Goal: Task Accomplishment & Management: Complete application form

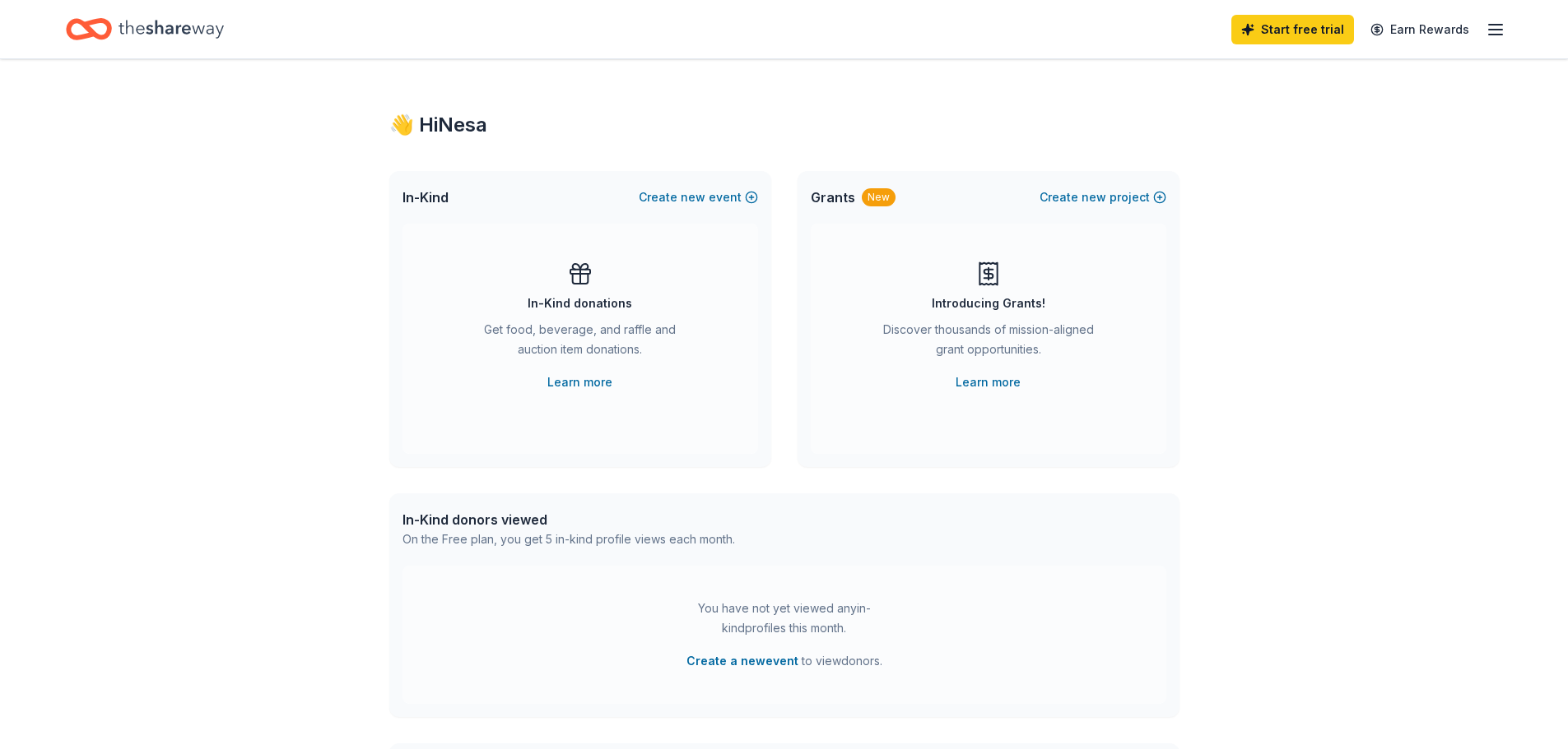
click at [1489, 27] on icon "button" at bounding box center [1496, 30] width 20 height 20
click at [1324, 126] on link "Account" at bounding box center [1298, 127] width 51 height 17
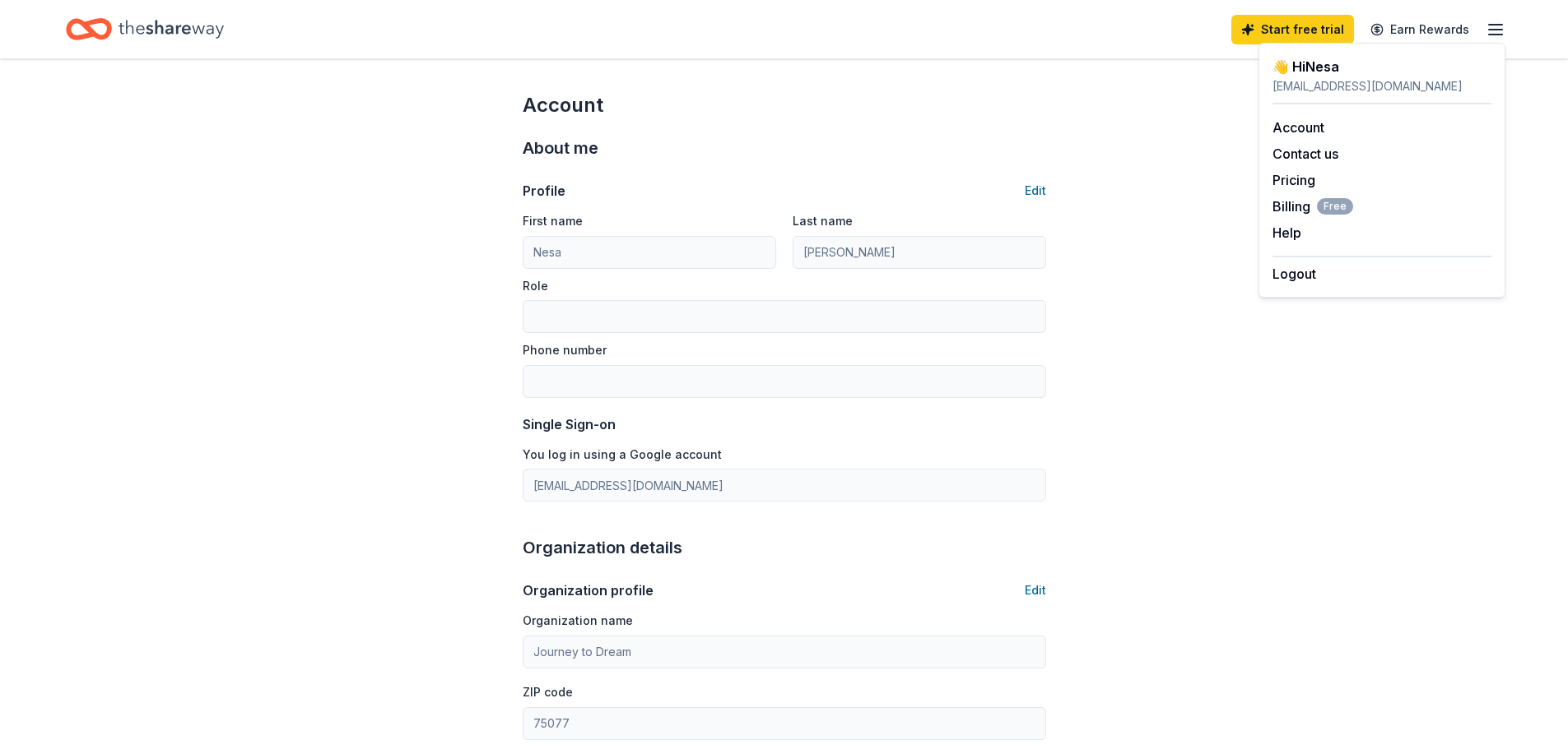
drag, startPoint x: 1137, startPoint y: 239, endPoint x: 1209, endPoint y: 185, distance: 90.0
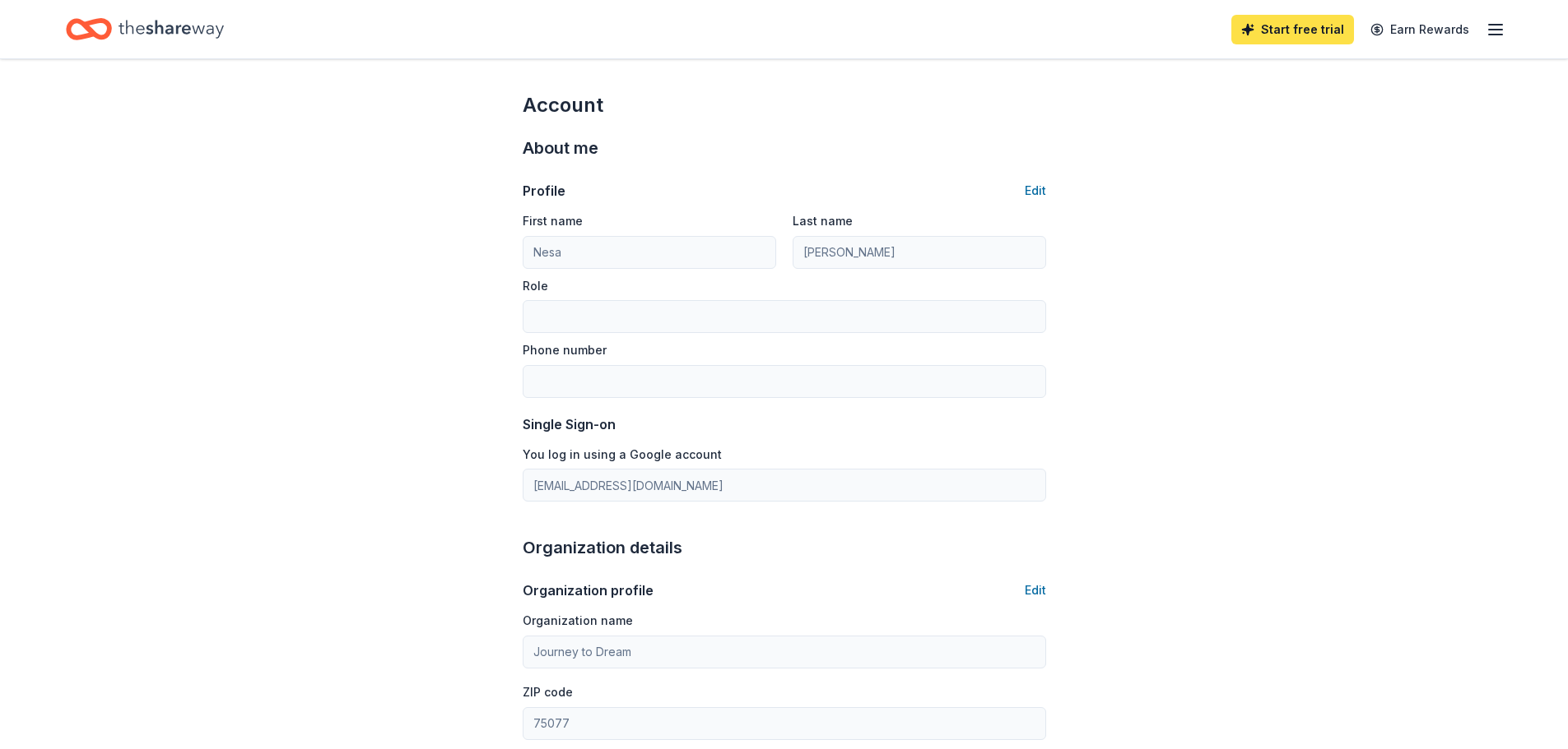
click at [1315, 37] on link "Start free trial" at bounding box center [1292, 30] width 123 height 30
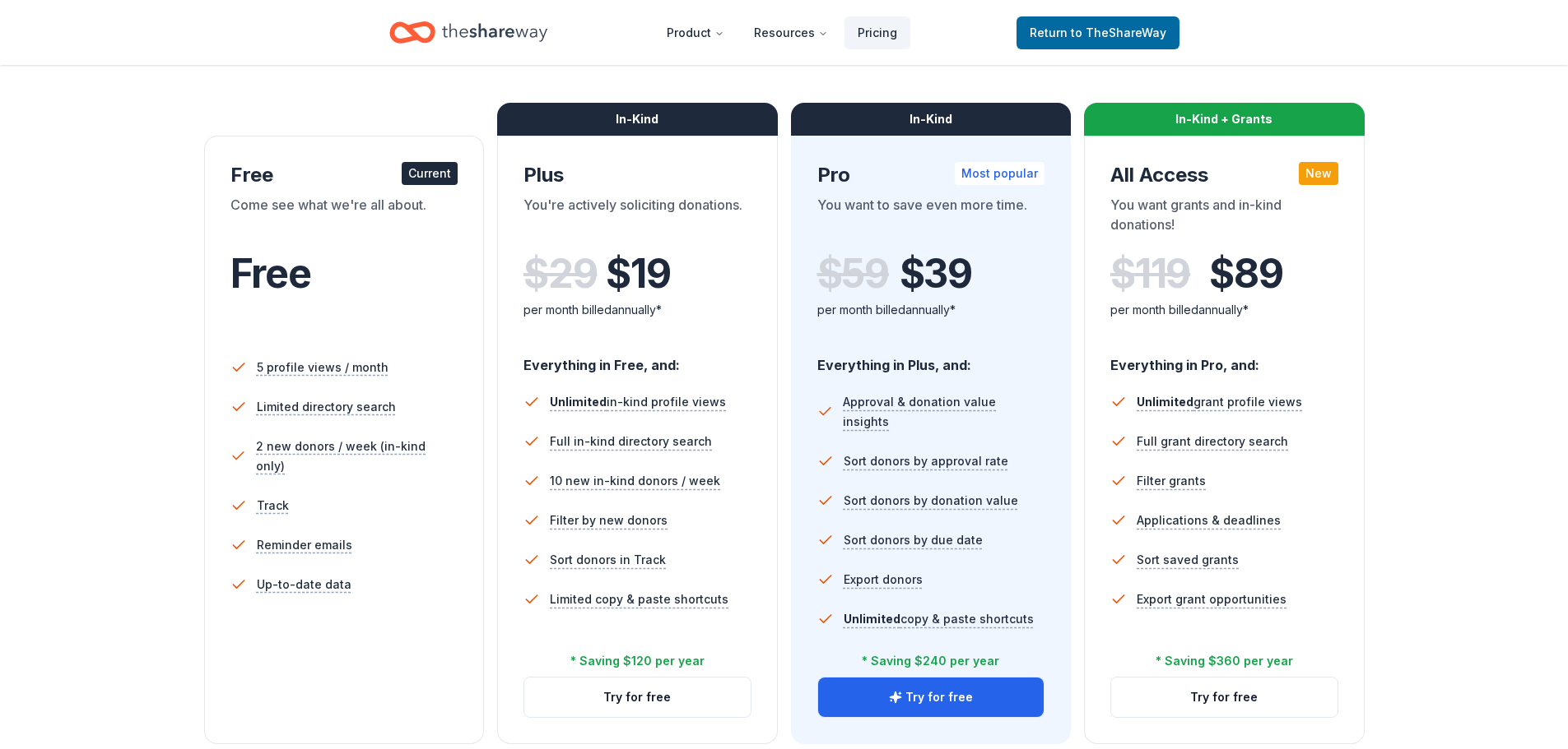
scroll to position [493, 0]
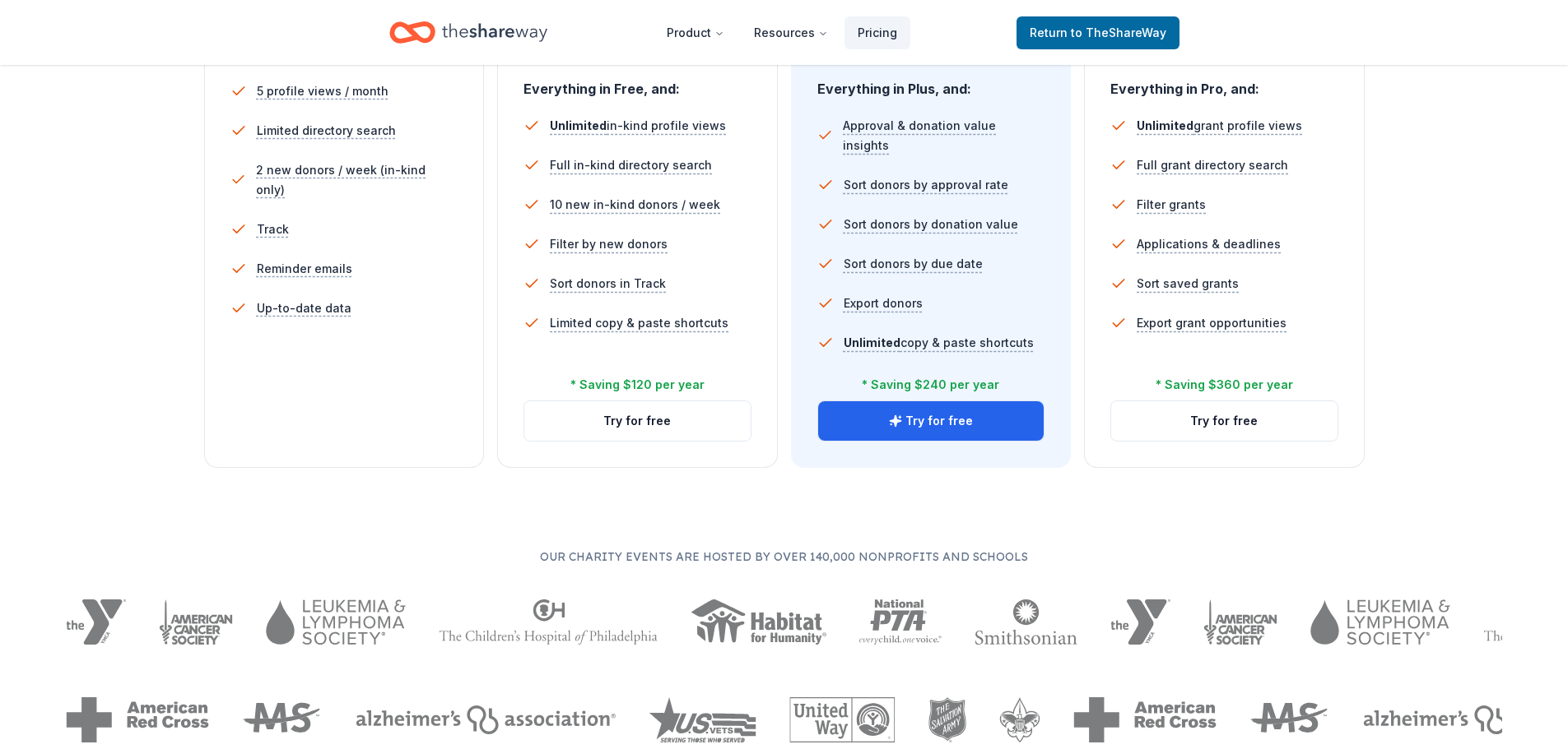
click at [369, 217] on li "Track" at bounding box center [344, 229] width 228 height 40
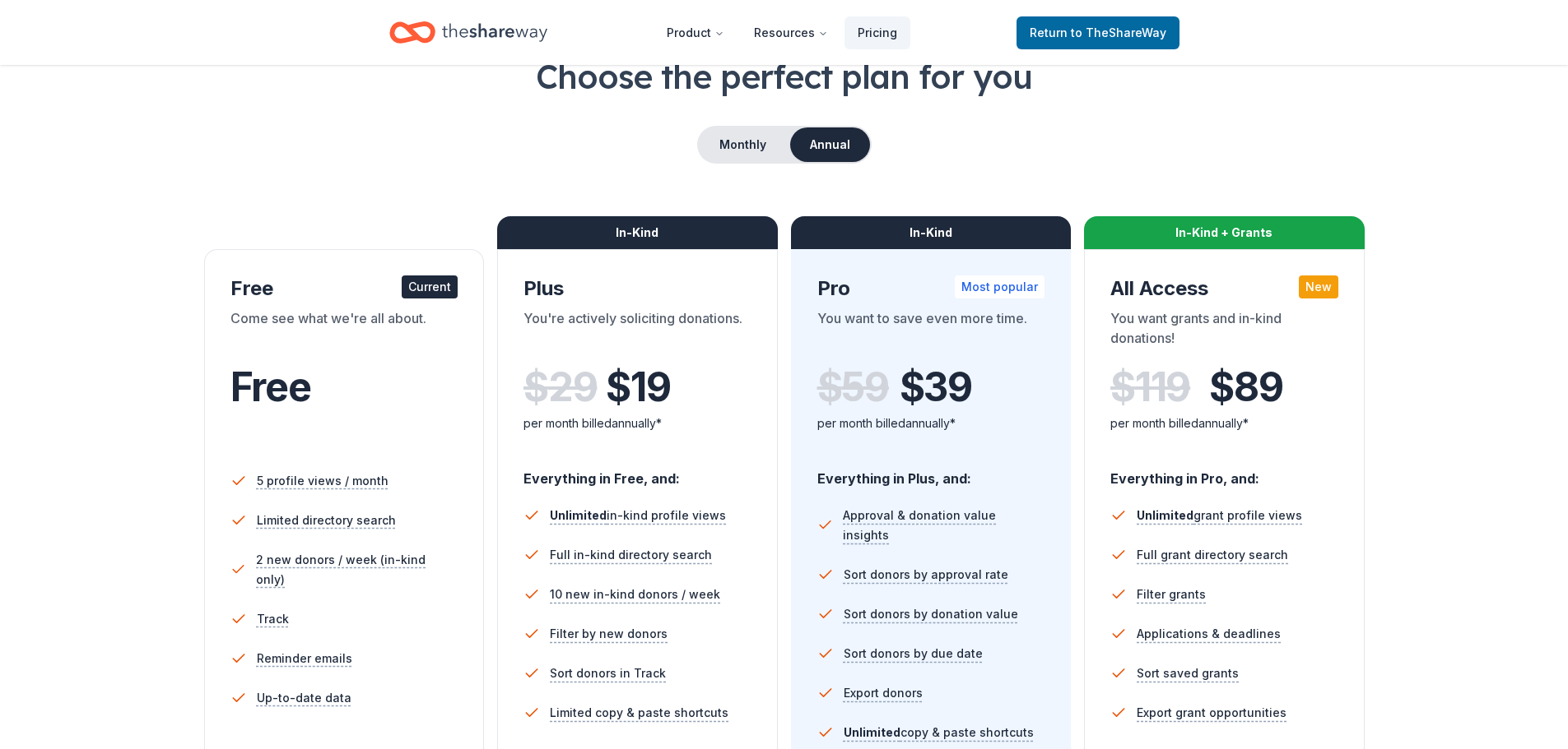
scroll to position [82, 0]
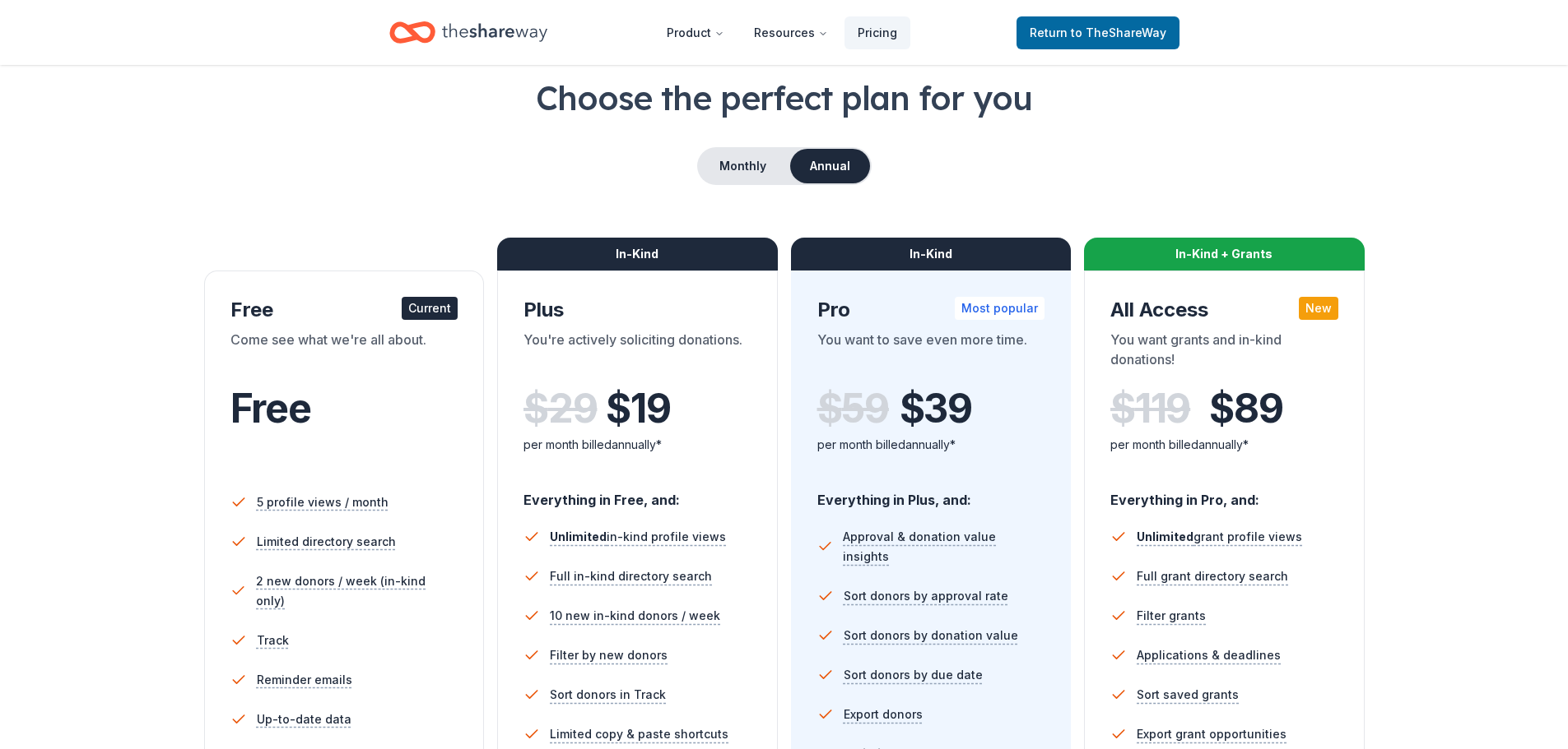
click at [1186, 347] on div "You want grants and in-kind donations!" at bounding box center [1224, 353] width 228 height 46
click at [1220, 256] on div "In-Kind + Grants" at bounding box center [1224, 254] width 281 height 33
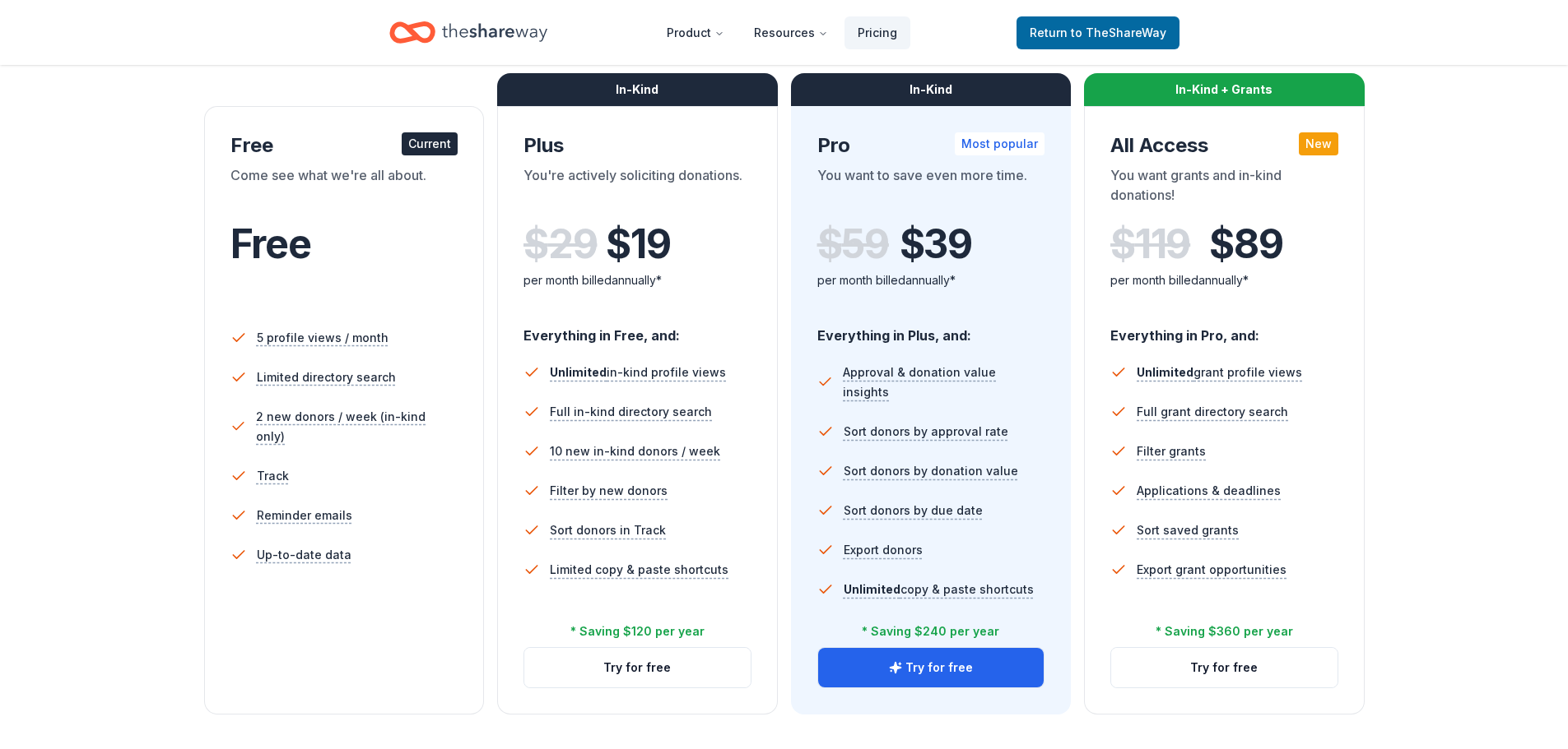
scroll to position [329, 0]
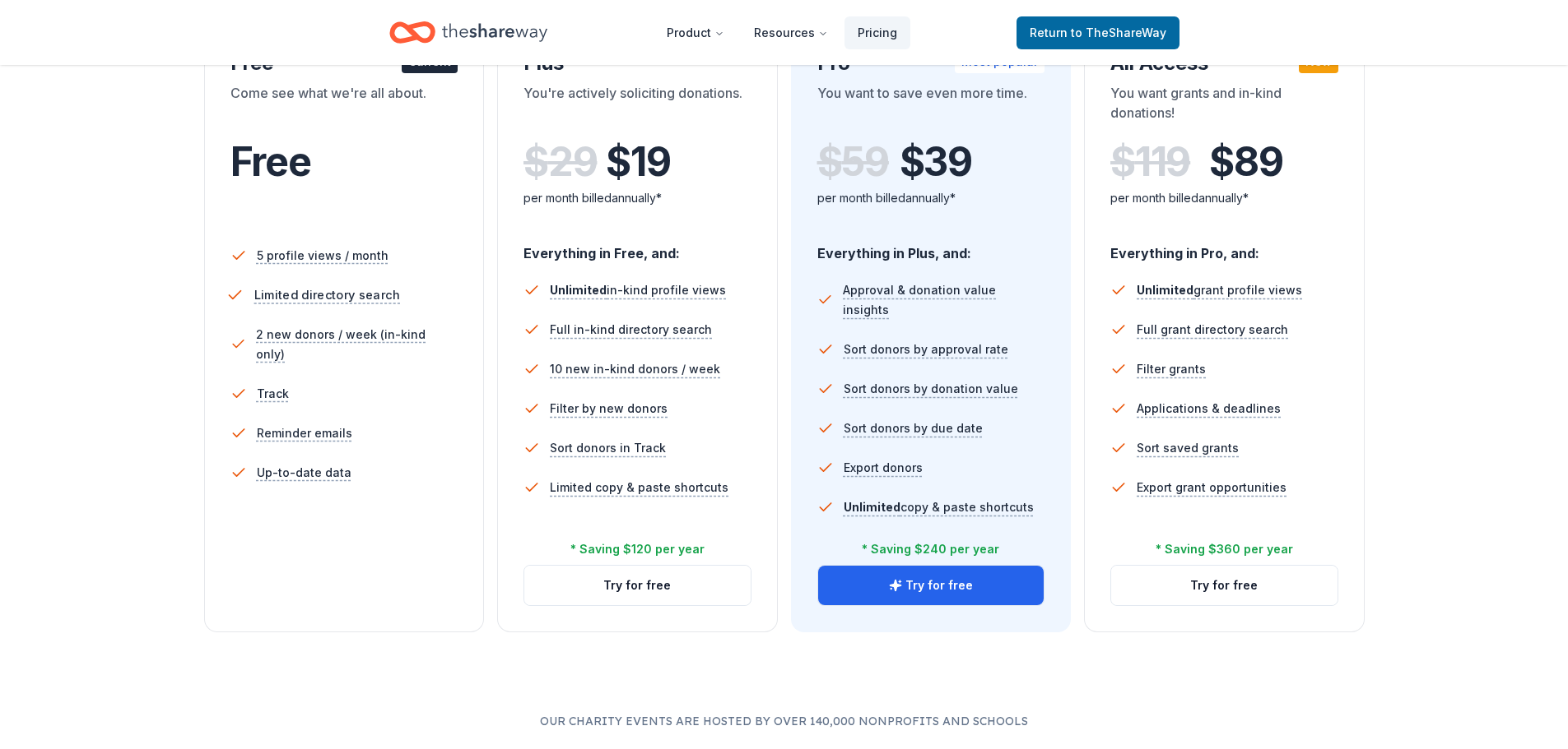
click at [346, 302] on span "Limited directory search" at bounding box center [325, 294] width 145 height 21
click at [314, 102] on div "Come see what we're all about." at bounding box center [344, 106] width 228 height 46
click at [1089, 25] on span "Return to TheShareWay" at bounding box center [1097, 33] width 136 height 20
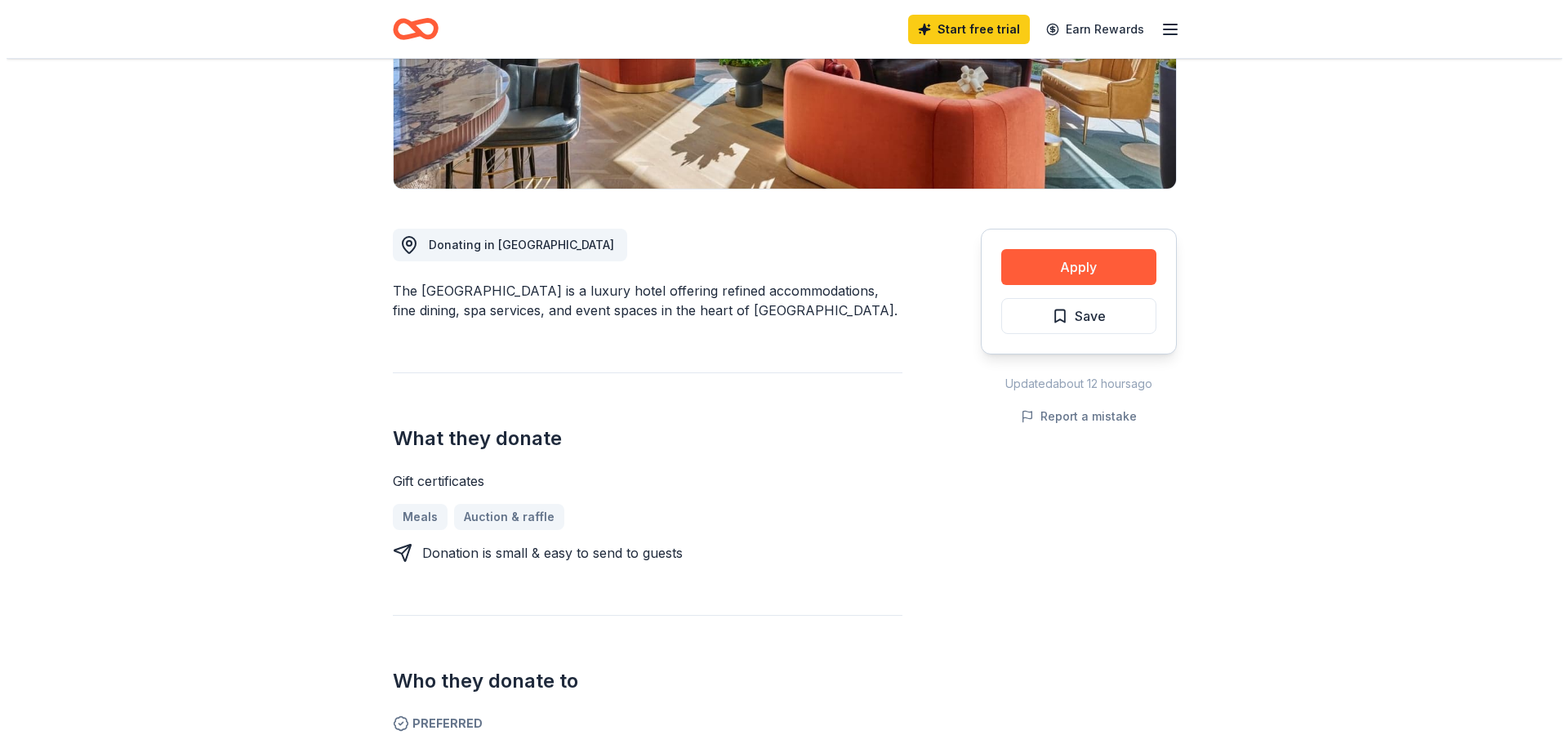
scroll to position [327, 0]
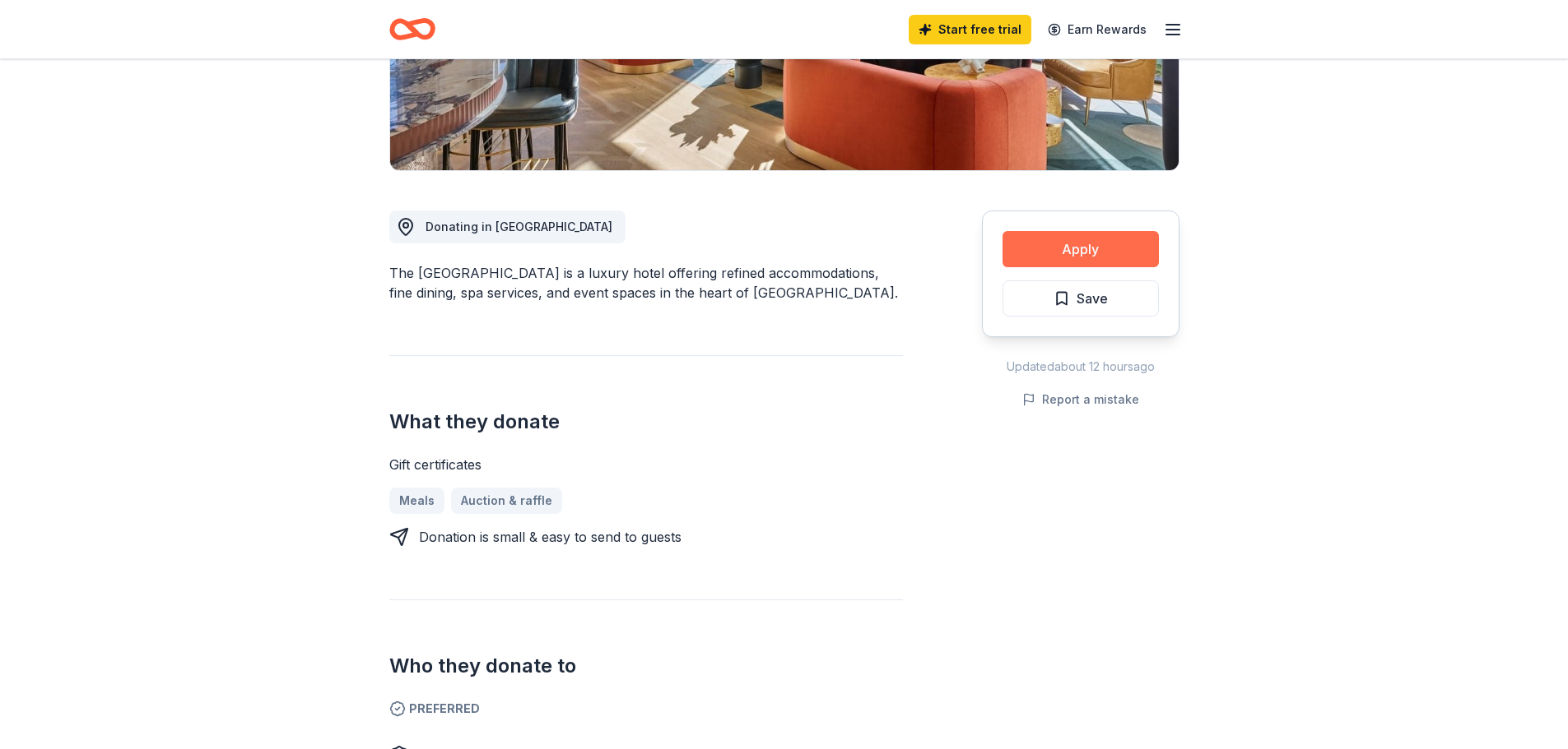
click at [1055, 245] on button "Apply" at bounding box center [1081, 249] width 156 height 37
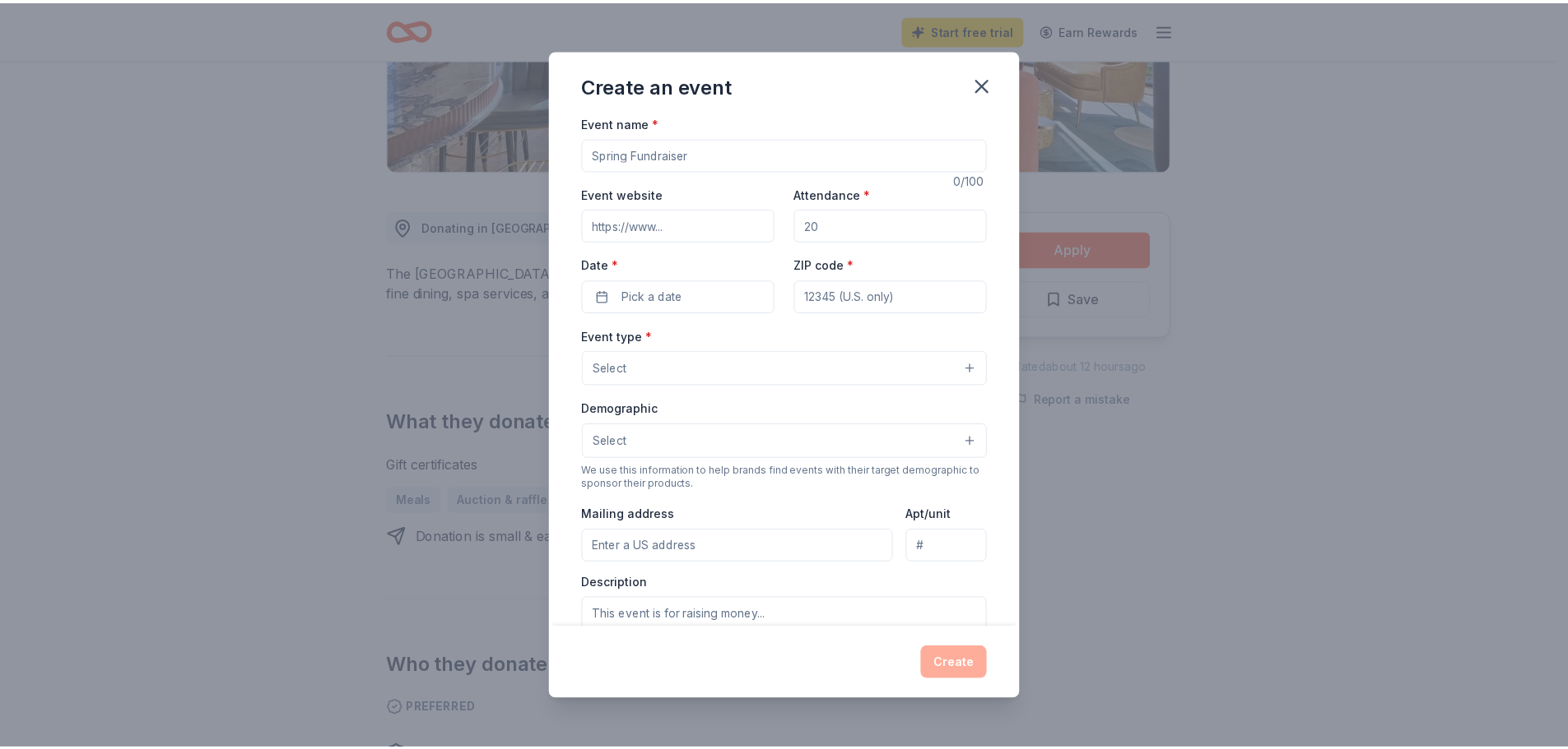
scroll to position [0, 0]
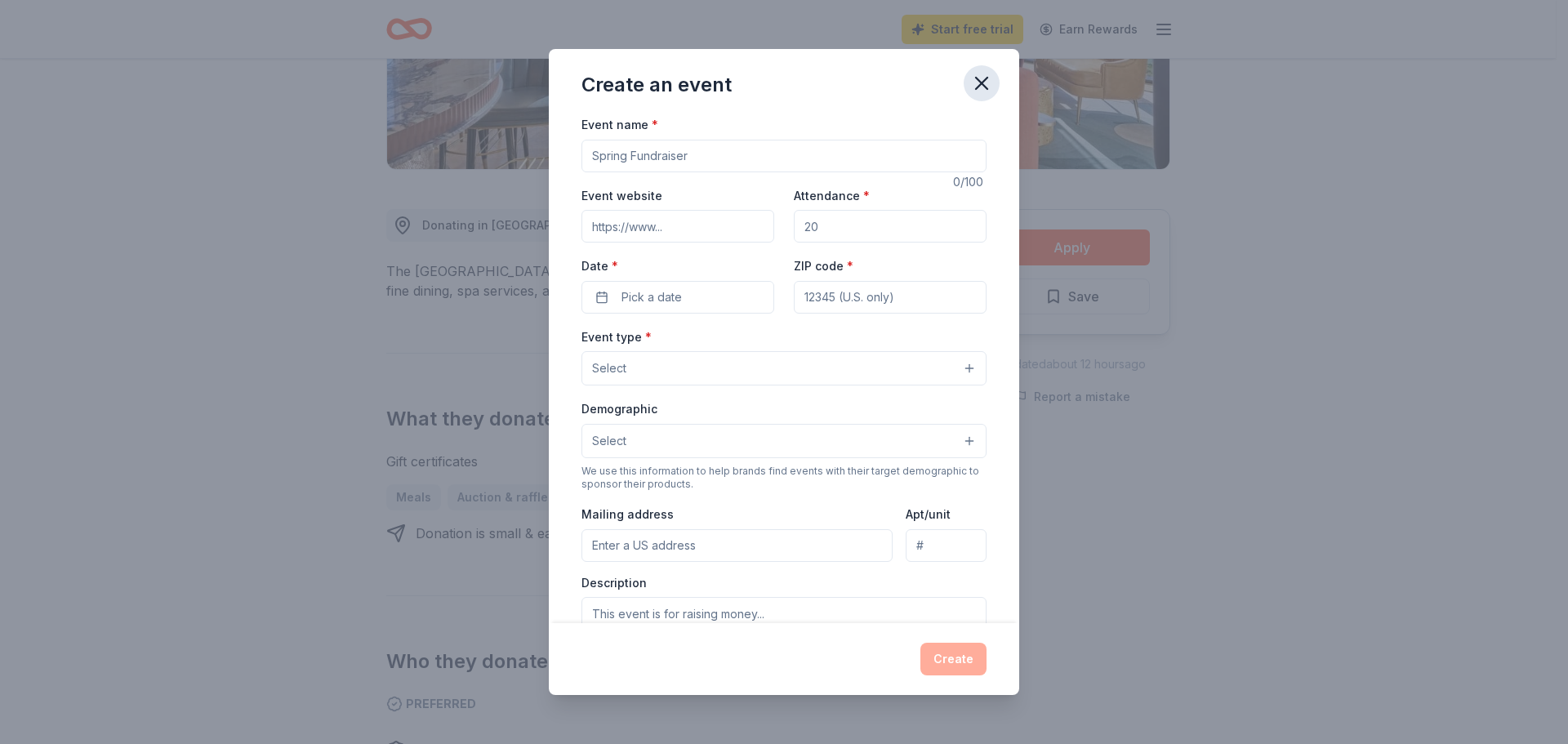
click at [982, 79] on icon "button" at bounding box center [981, 82] width 23 height 23
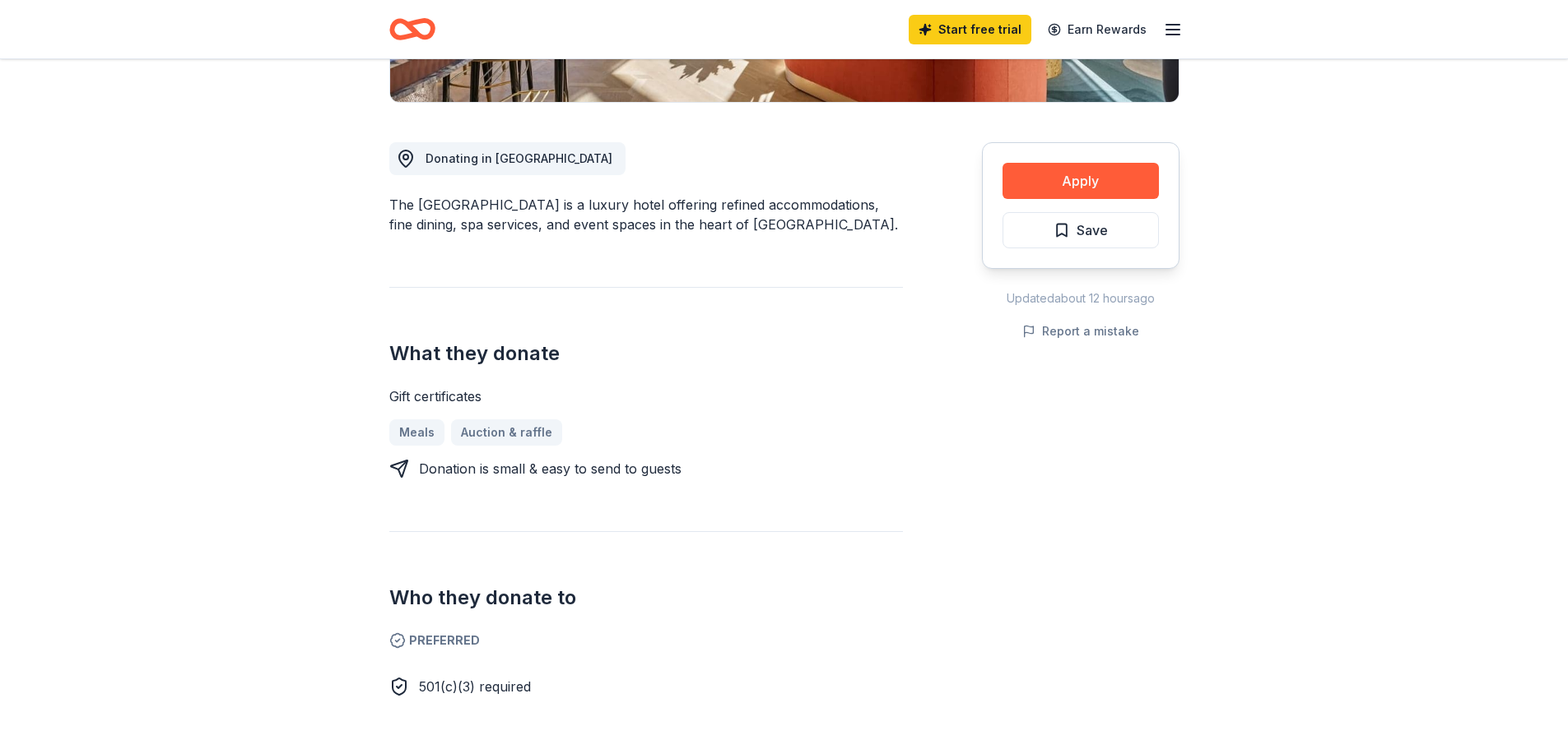
scroll to position [247, 0]
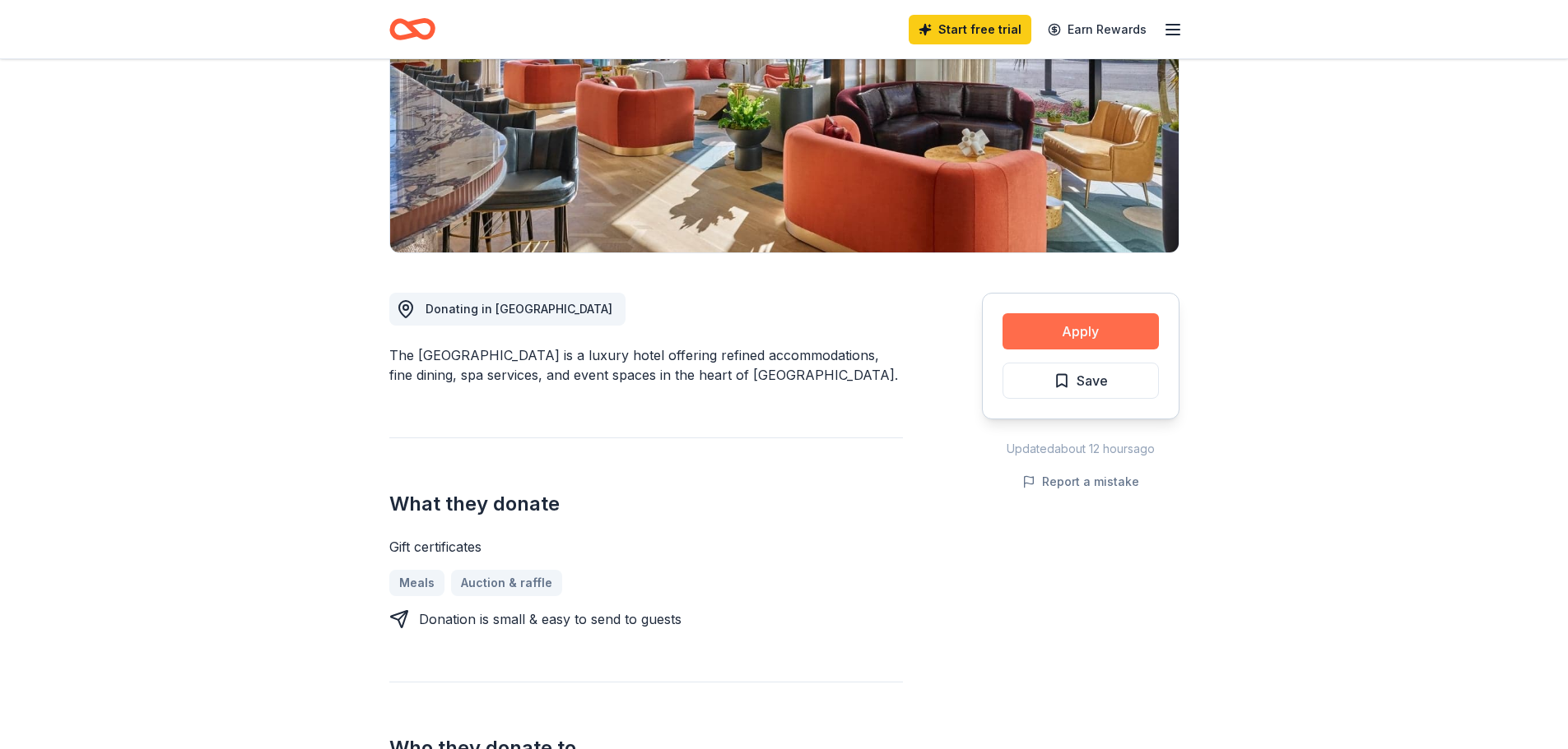
click at [1102, 331] on button "Apply" at bounding box center [1081, 331] width 156 height 37
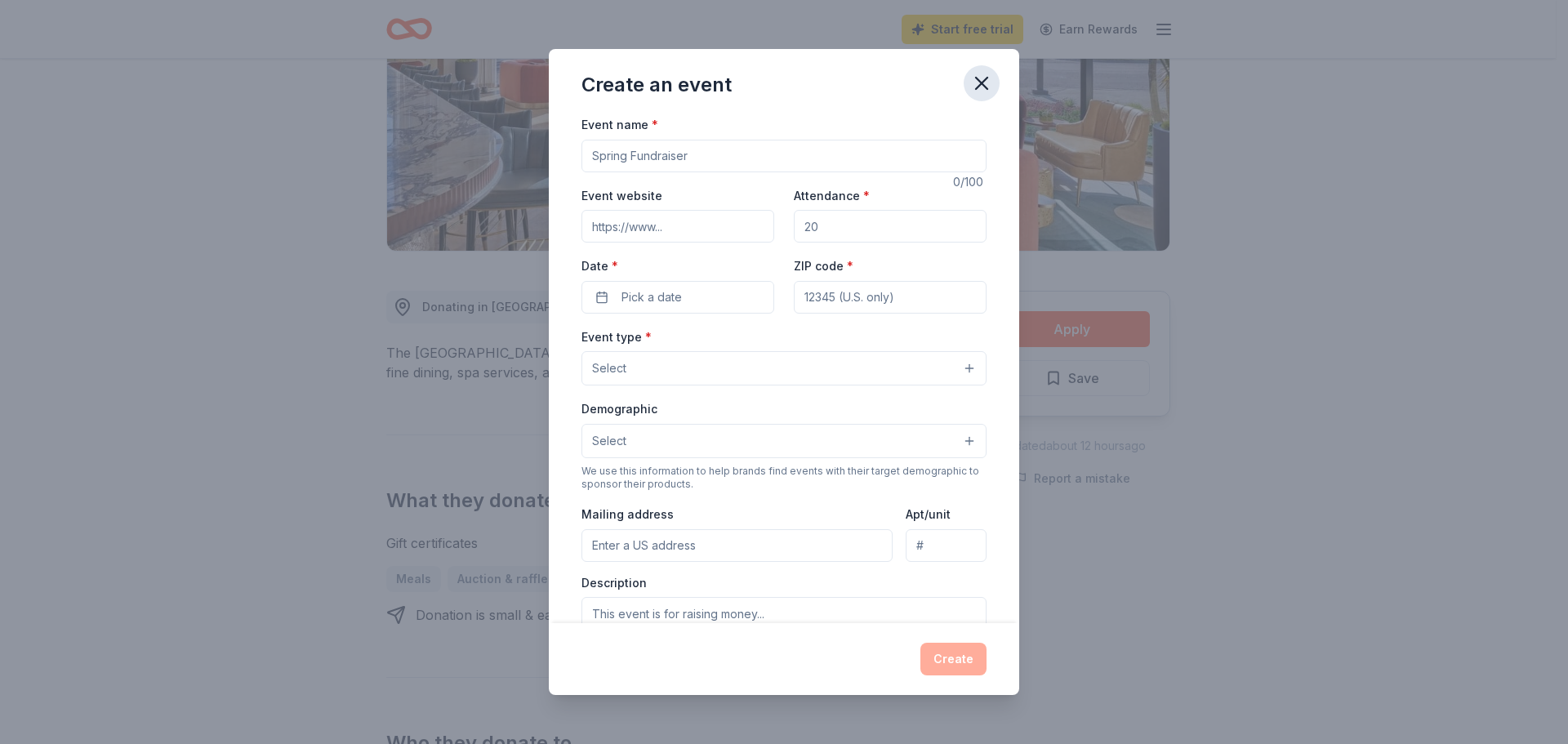
click at [975, 80] on icon "button" at bounding box center [981, 82] width 23 height 23
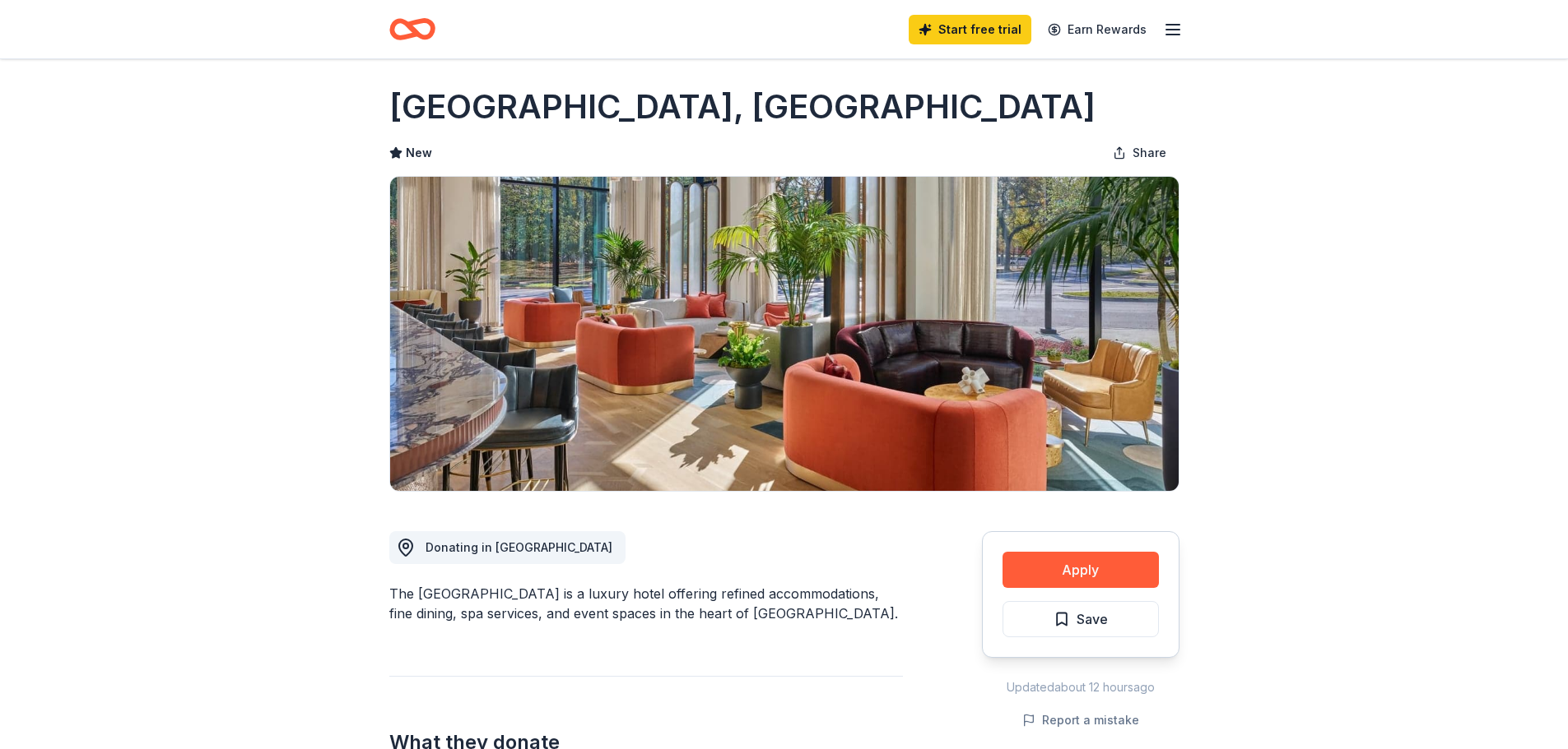
scroll to position [0, 0]
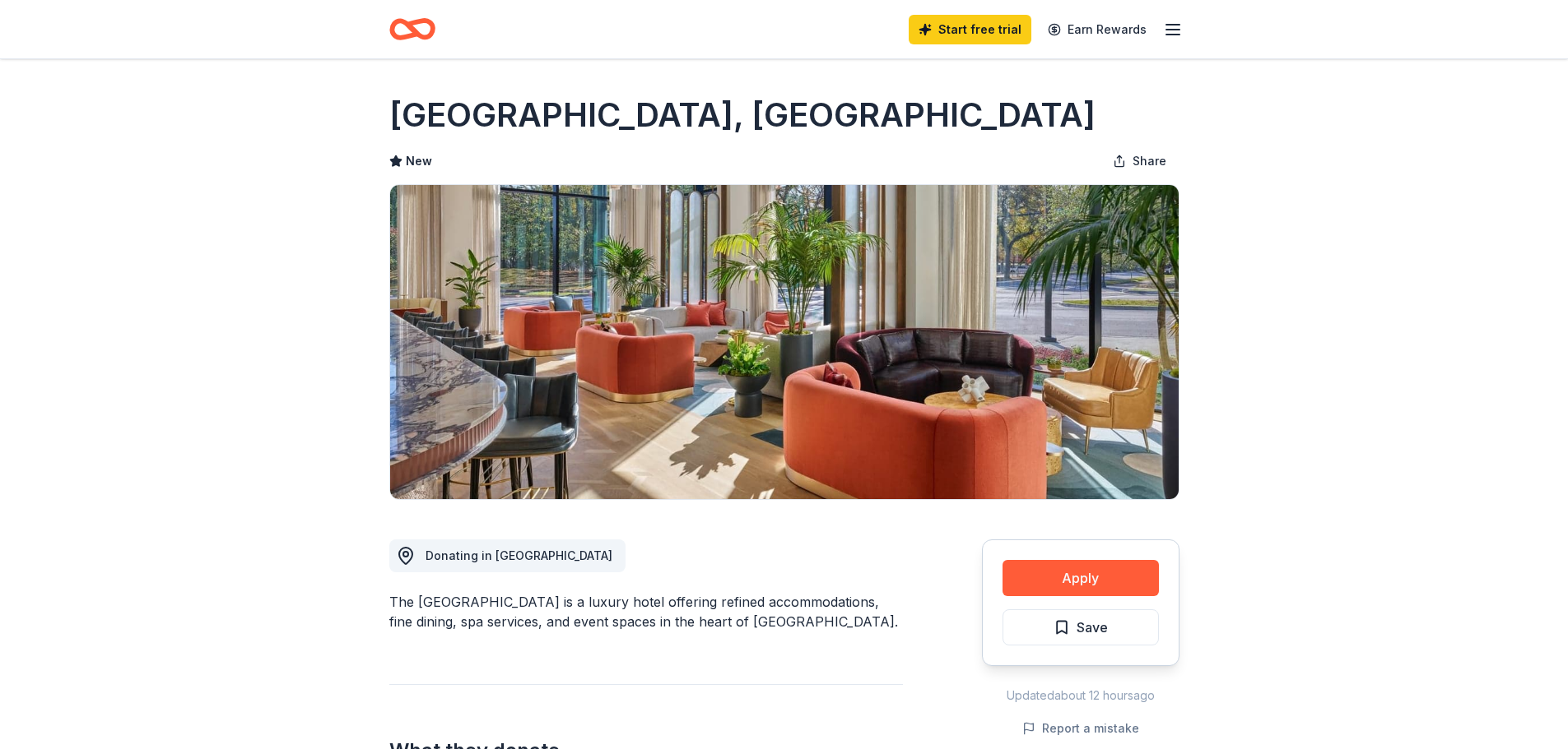
click at [1171, 30] on line "button" at bounding box center [1173, 30] width 13 height 0
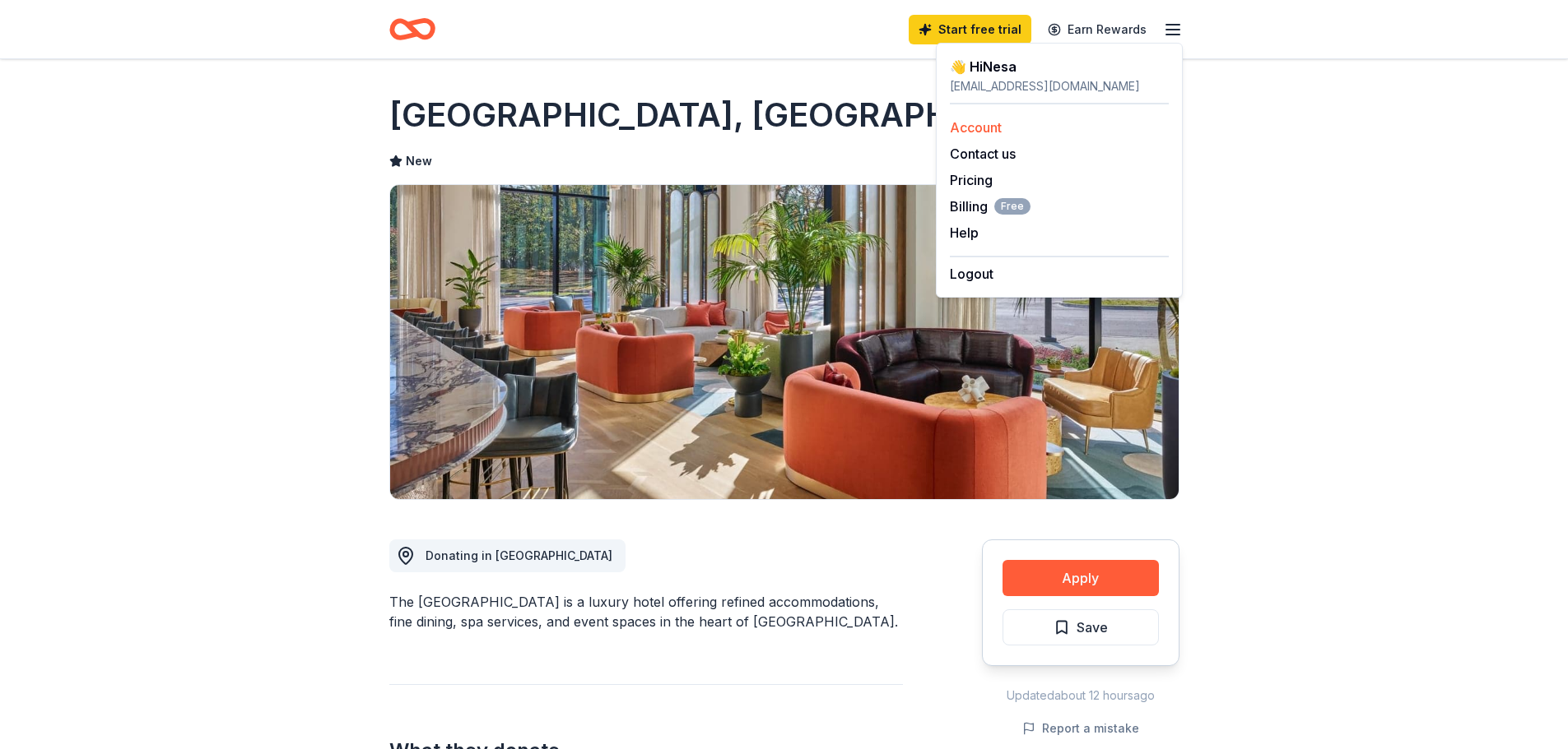
click at [990, 125] on link "Account" at bounding box center [976, 127] width 51 height 17
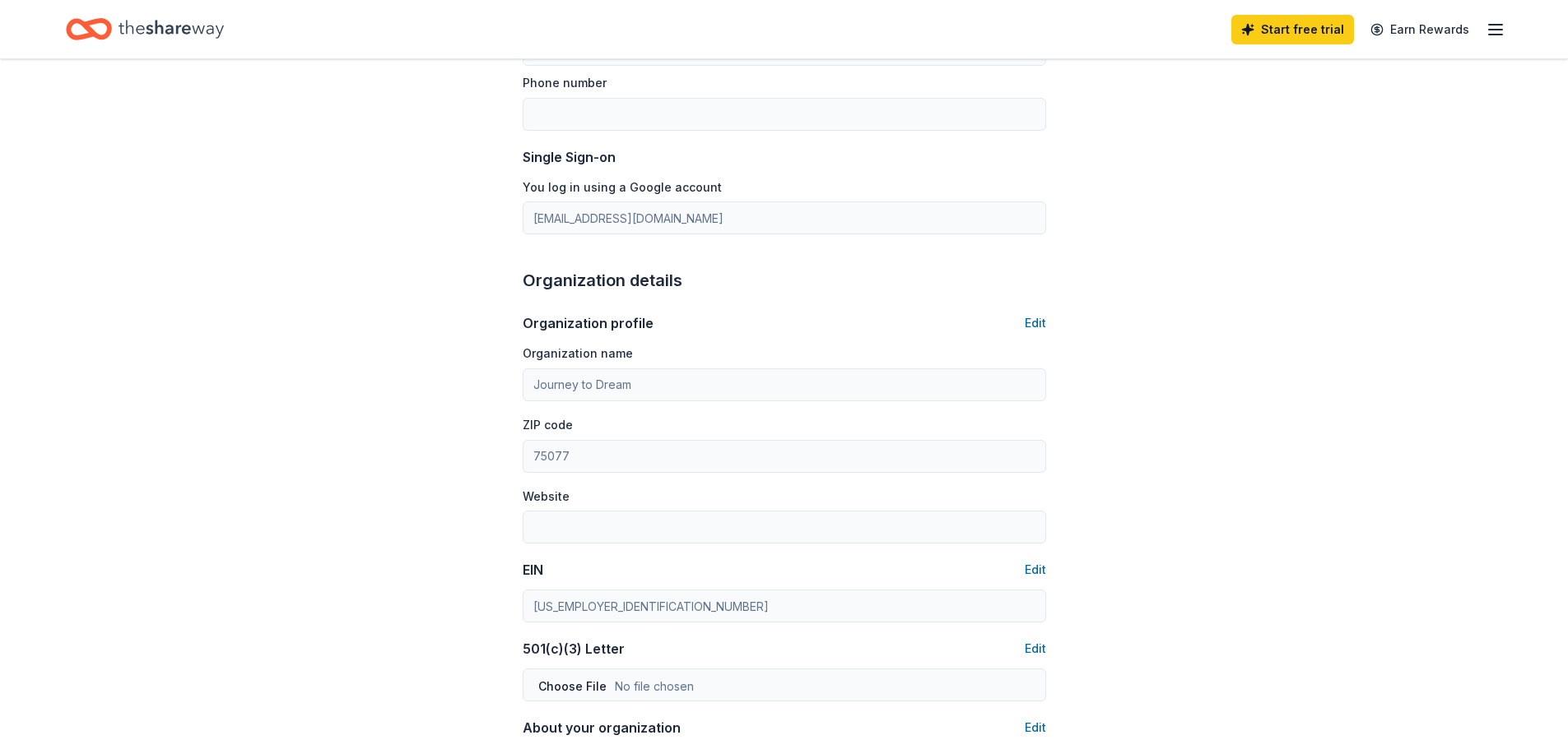
scroll to position [329, 0]
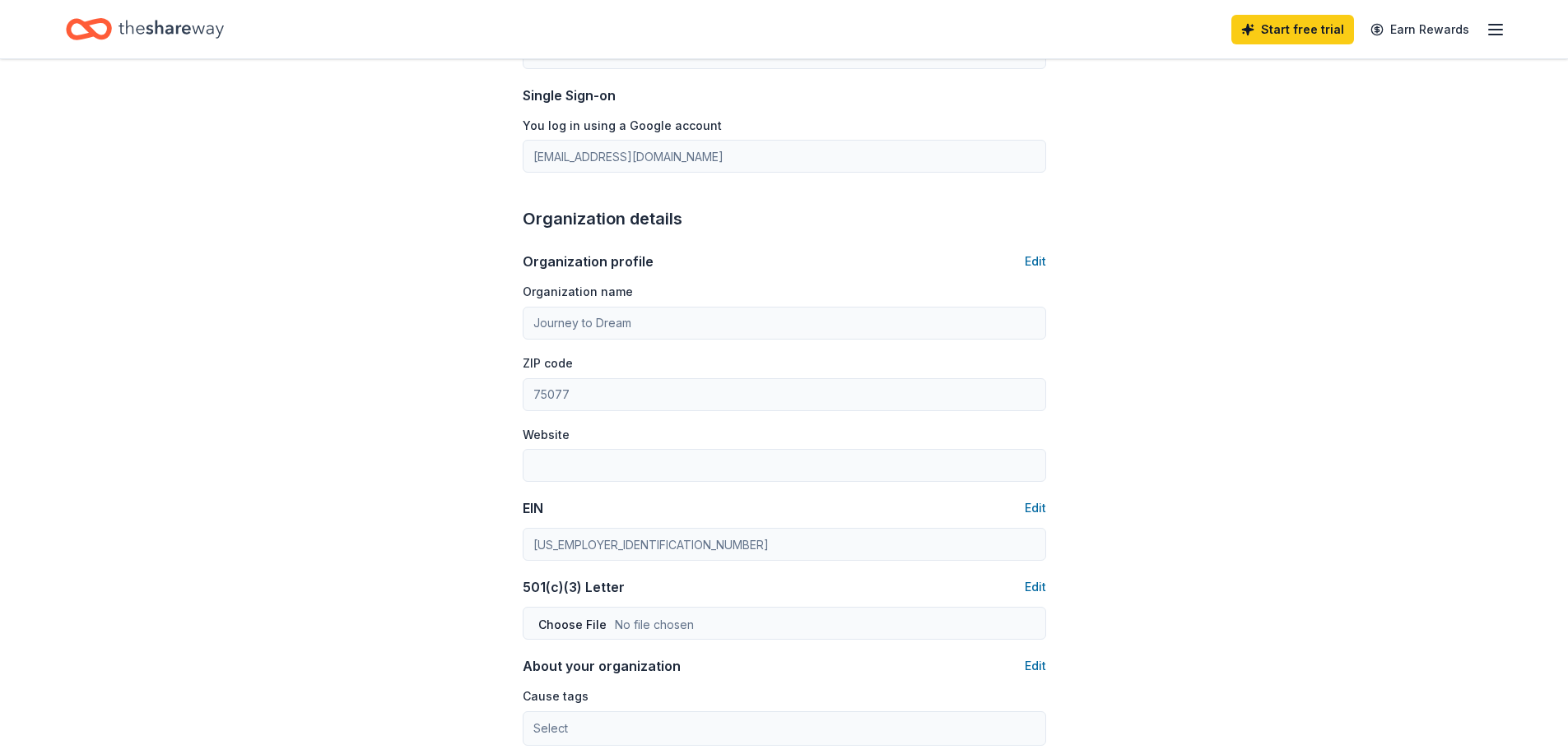
click at [1483, 31] on div "Start free trial Earn Rewards" at bounding box center [1367, 29] width 274 height 39
click at [1433, 33] on link "Earn Rewards" at bounding box center [1420, 30] width 119 height 30
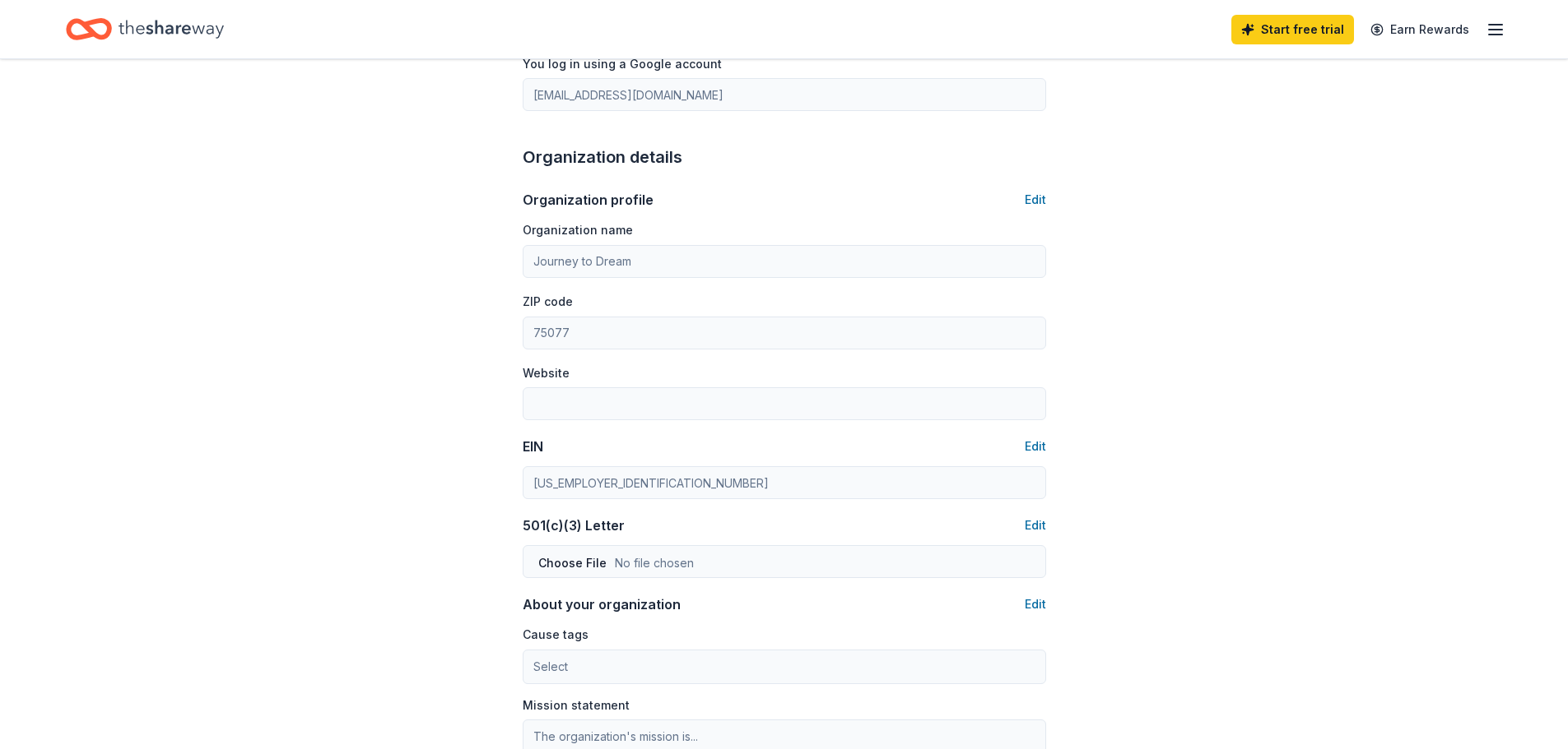
scroll to position [0, 0]
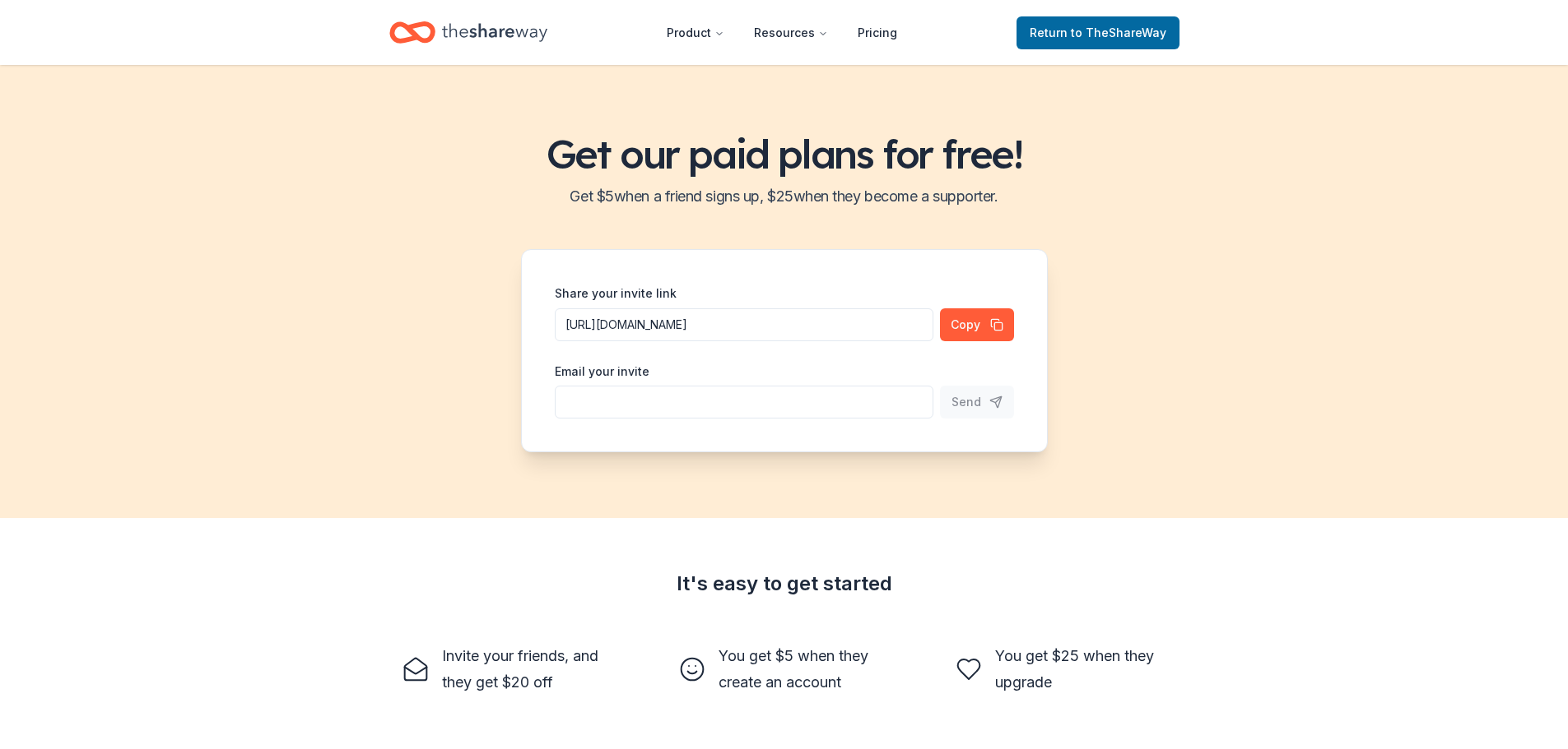
scroll to position [1, 0]
click at [1096, 27] on span "to TheShareWay" at bounding box center [1118, 33] width 96 height 14
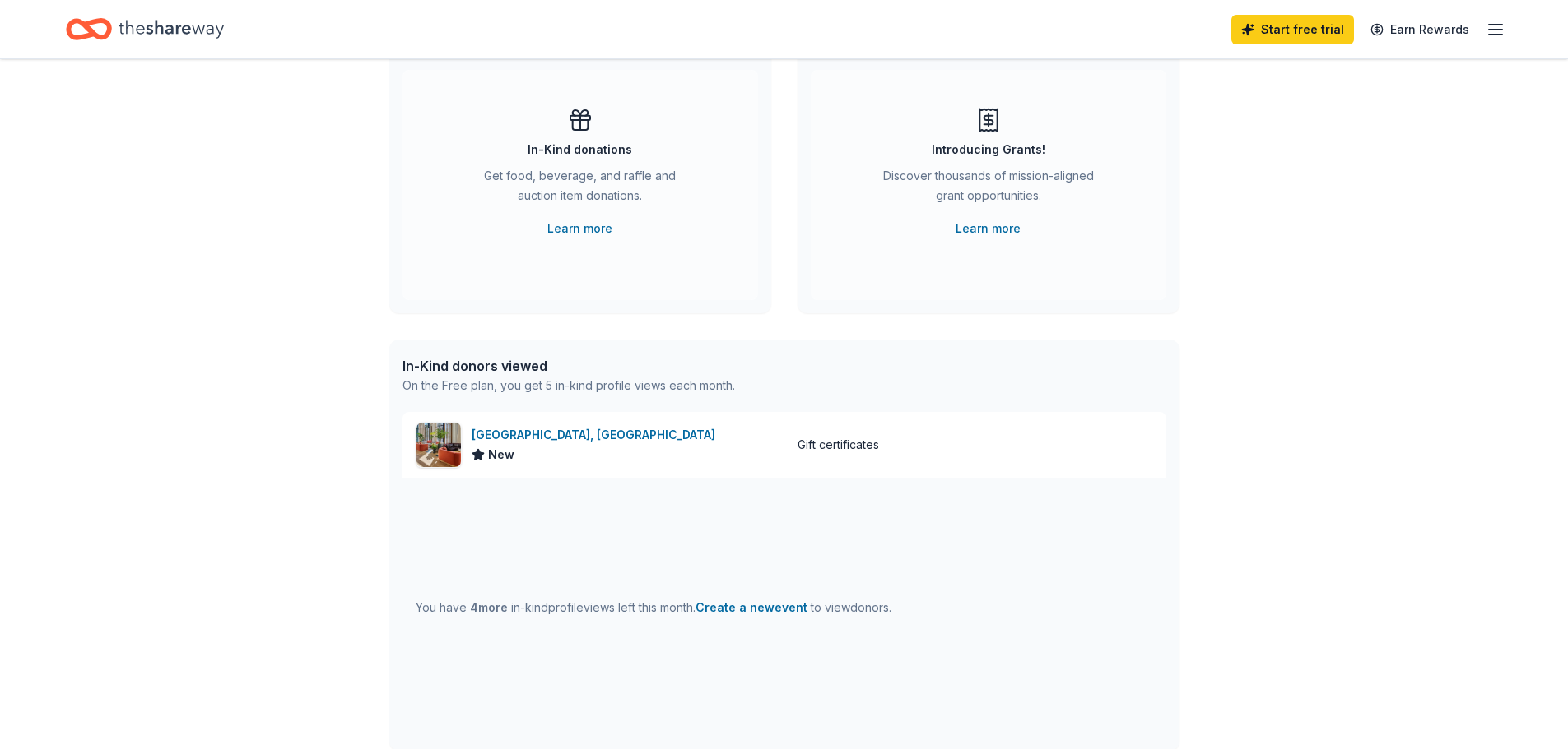
scroll to position [165, 0]
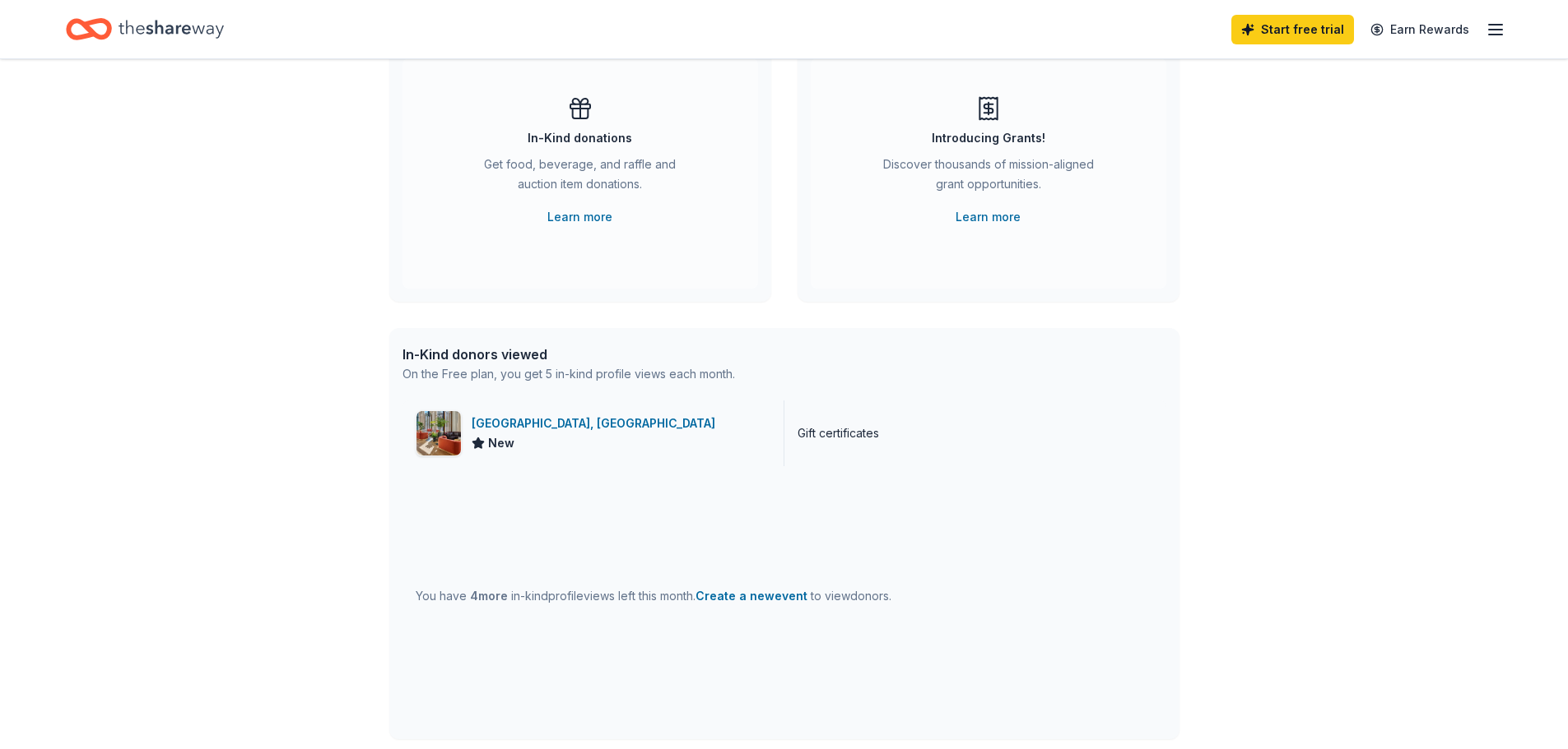
click at [531, 425] on div "Crescent Hotel, Fort Worth" at bounding box center [596, 424] width 250 height 20
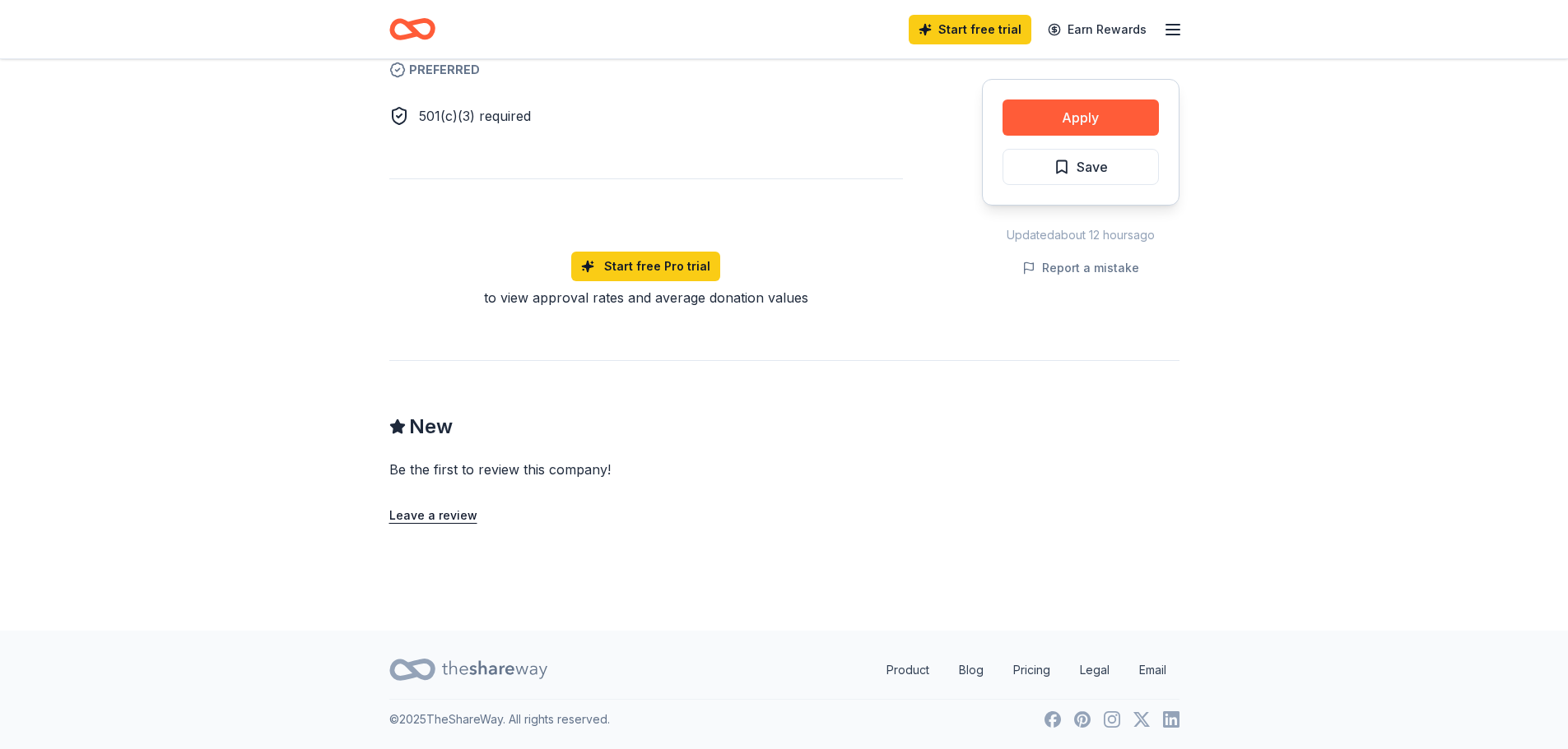
scroll to position [988, 0]
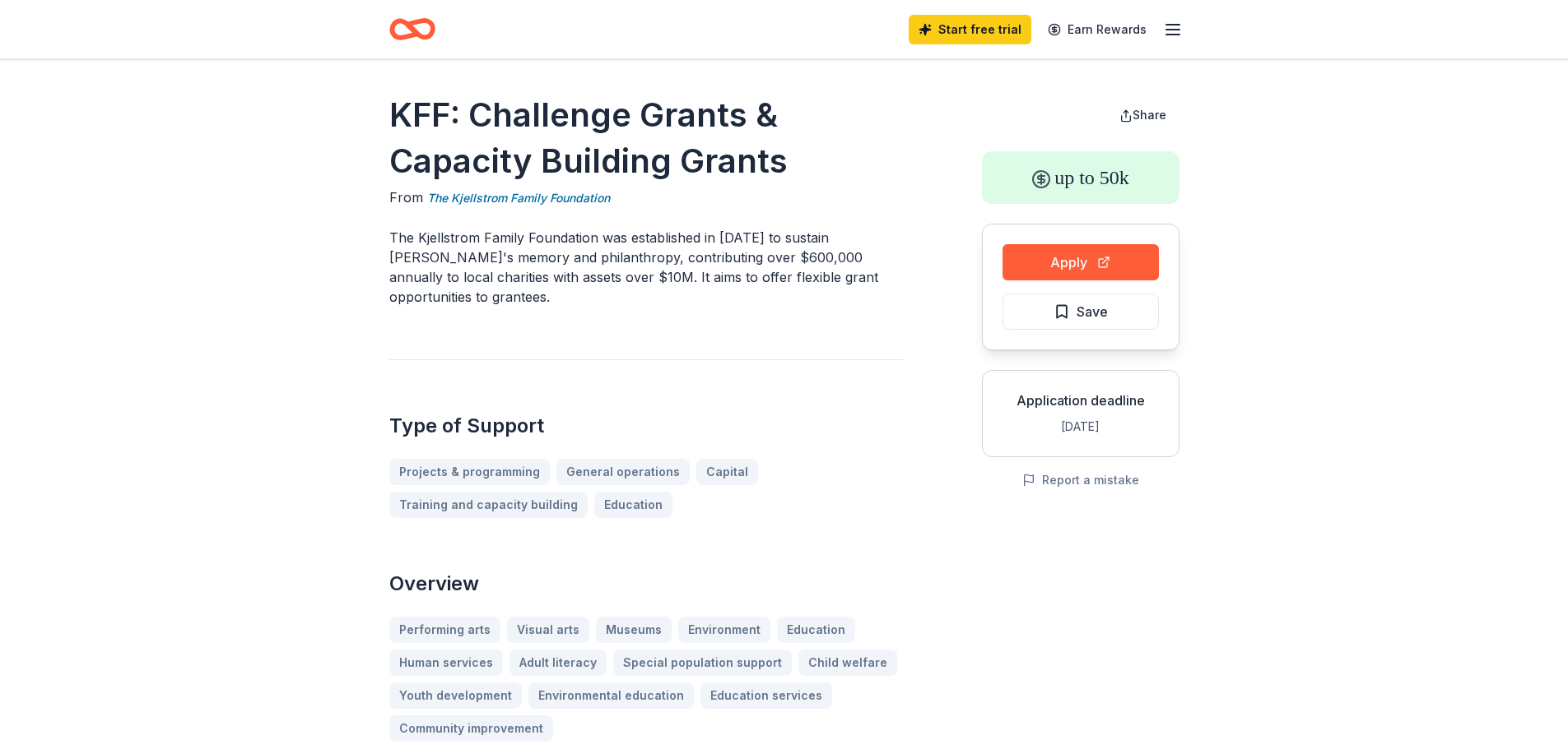
drag, startPoint x: 390, startPoint y: 109, endPoint x: 561, endPoint y: 125, distance: 171.7
click at [526, 125] on h1 "KFF: Challenge Grants & Capacity Building Grants" at bounding box center [646, 137] width 513 height 92
drag, startPoint x: 805, startPoint y: 162, endPoint x: 645, endPoint y: 135, distance: 162.3
click at [619, 146] on h1 "KFF: Challenge Grants & Capacity Building Grants" at bounding box center [646, 137] width 513 height 92
